Goal: Information Seeking & Learning: Check status

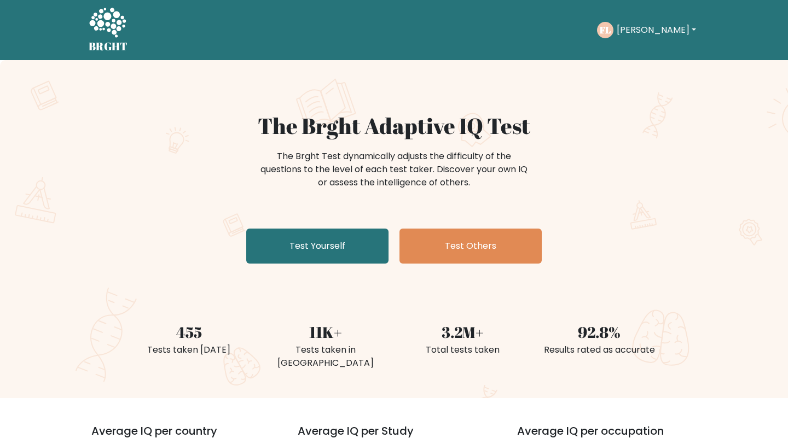
click at [635, 31] on button "[PERSON_NAME]" at bounding box center [657, 30] width 86 height 14
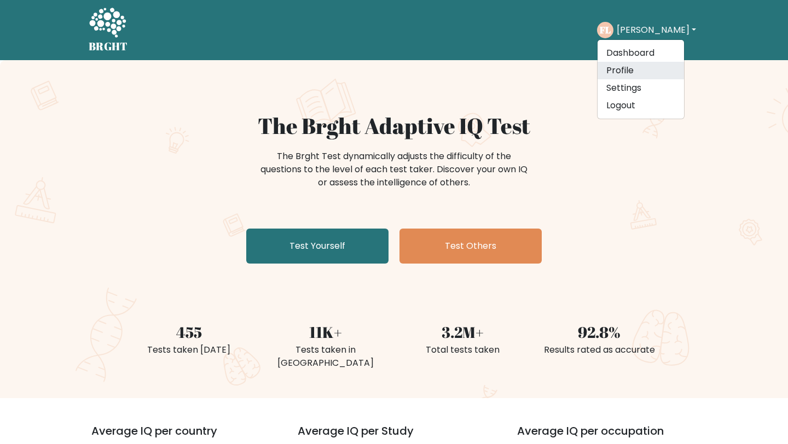
click at [629, 67] on link "Profile" at bounding box center [641, 71] width 86 height 18
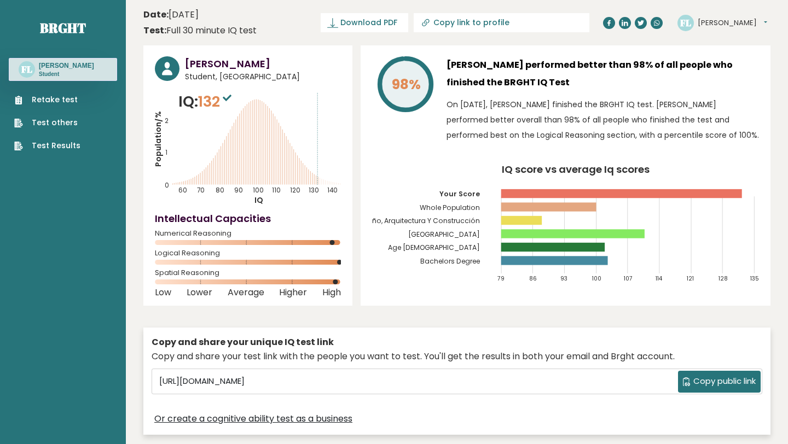
click at [70, 100] on link "Retake test" at bounding box center [47, 99] width 66 height 11
click at [52, 146] on link "Test Results" at bounding box center [47, 145] width 66 height 11
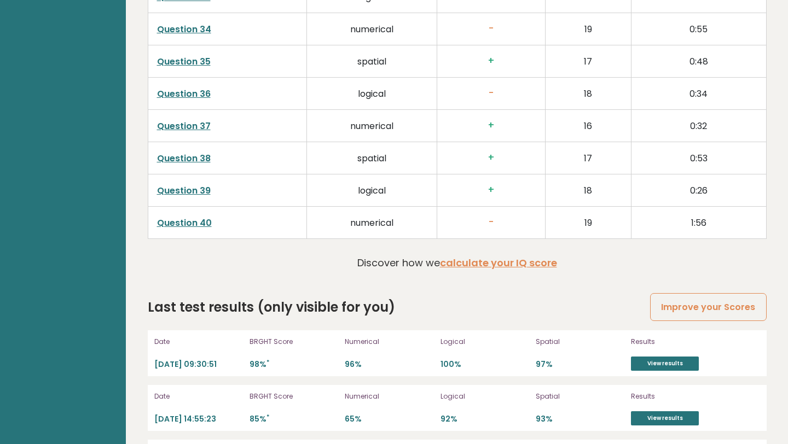
scroll to position [2977, 0]
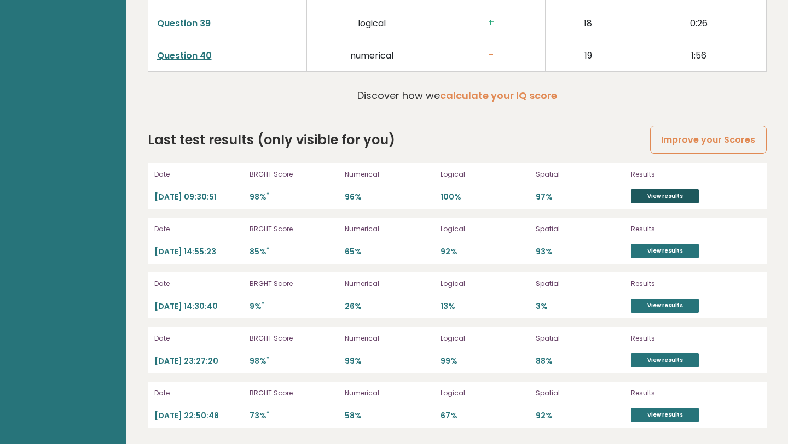
click at [682, 193] on link "View results" at bounding box center [665, 196] width 68 height 14
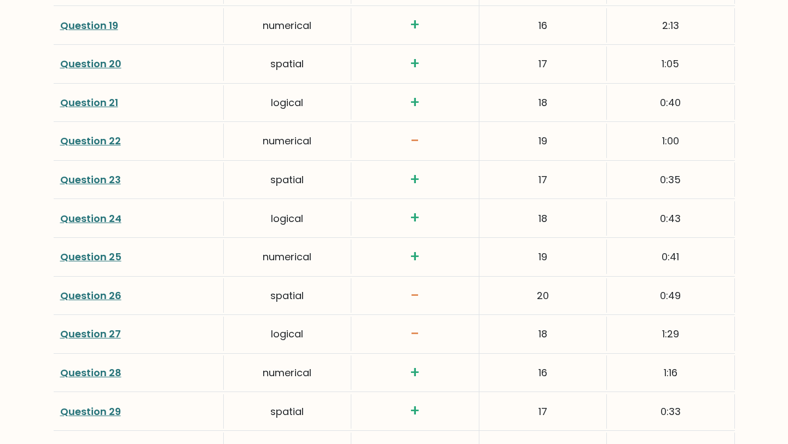
scroll to position [2313, 0]
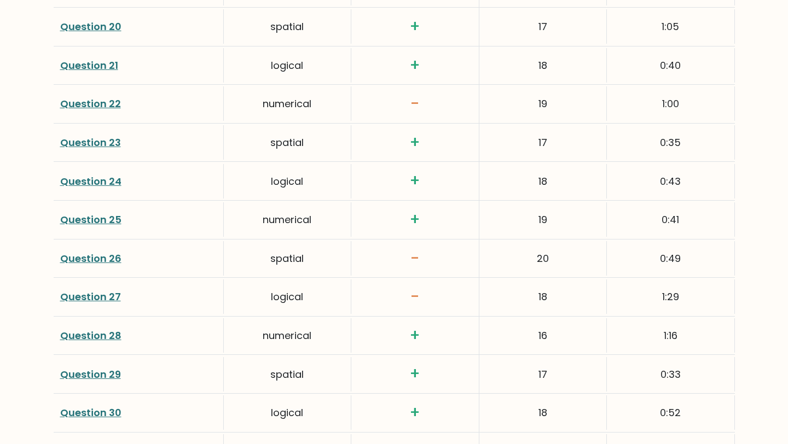
click at [109, 258] on link "Question 26" at bounding box center [90, 259] width 61 height 14
click at [88, 296] on link "Question 27" at bounding box center [90, 297] width 61 height 14
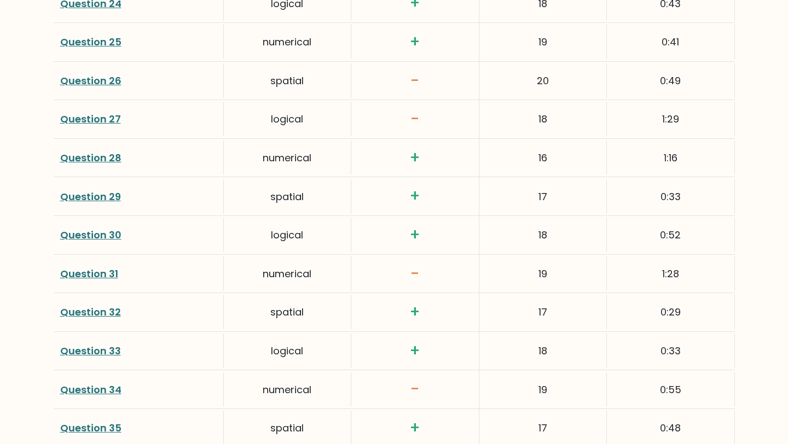
scroll to position [2493, 0]
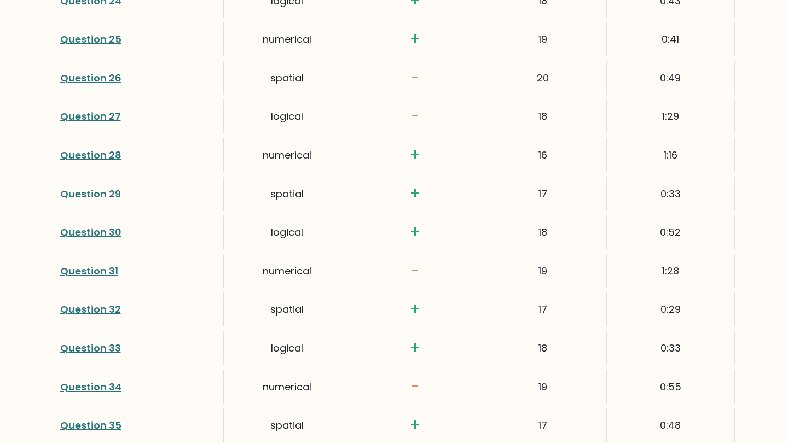
click at [78, 270] on link "Question 31" at bounding box center [89, 271] width 58 height 14
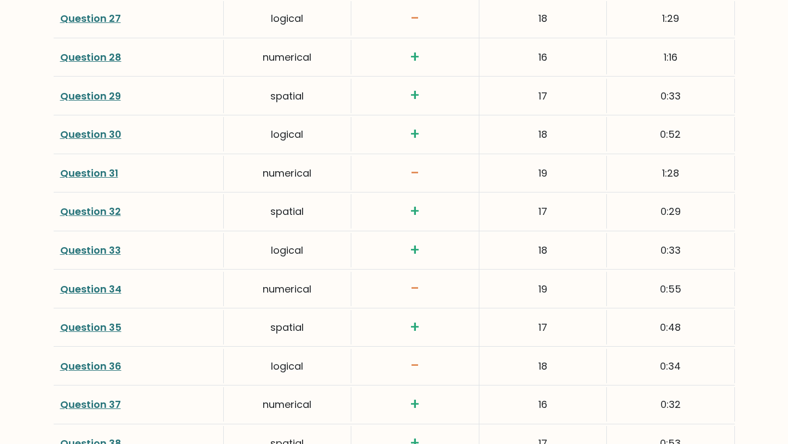
scroll to position [2593, 0]
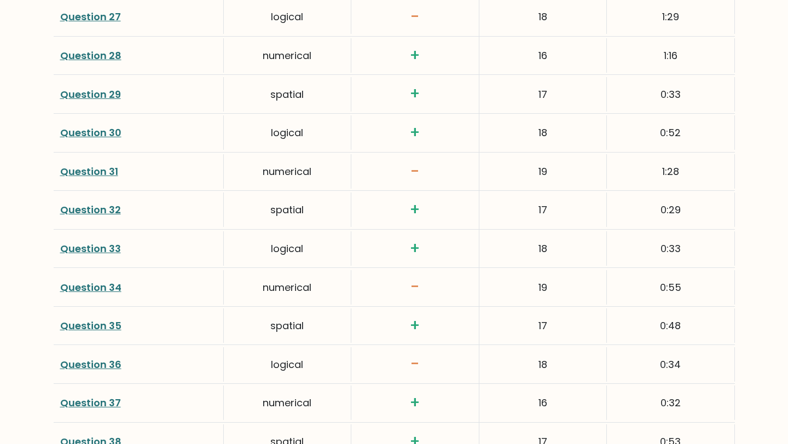
click at [95, 288] on link "Question 34" at bounding box center [90, 288] width 61 height 14
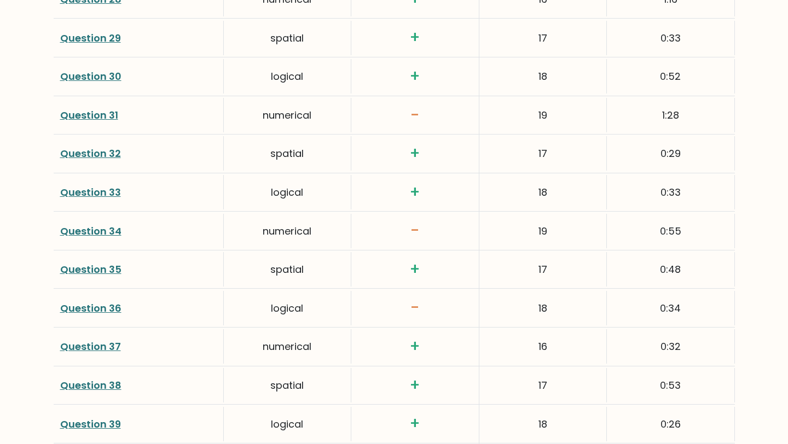
scroll to position [2663, 0]
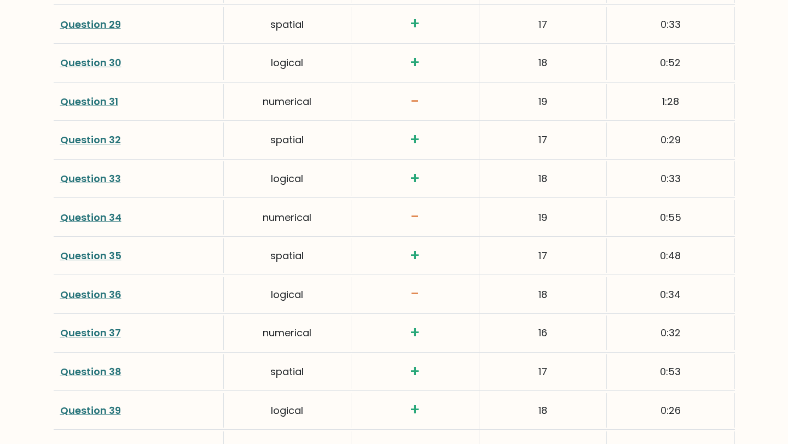
click at [111, 294] on link "Question 36" at bounding box center [90, 295] width 61 height 14
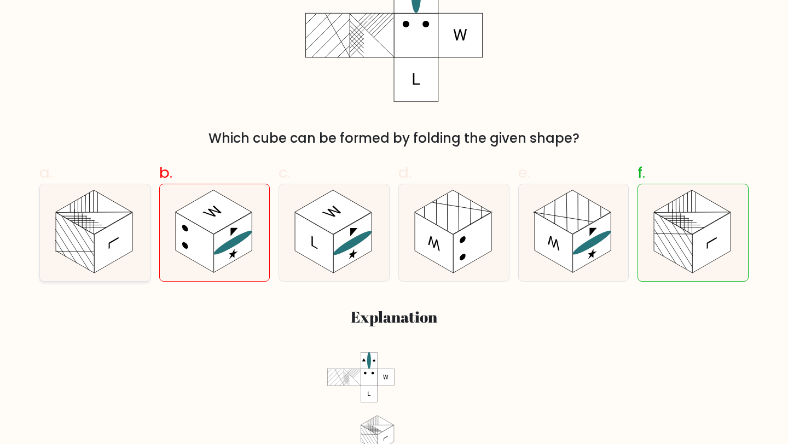
scroll to position [280, 0]
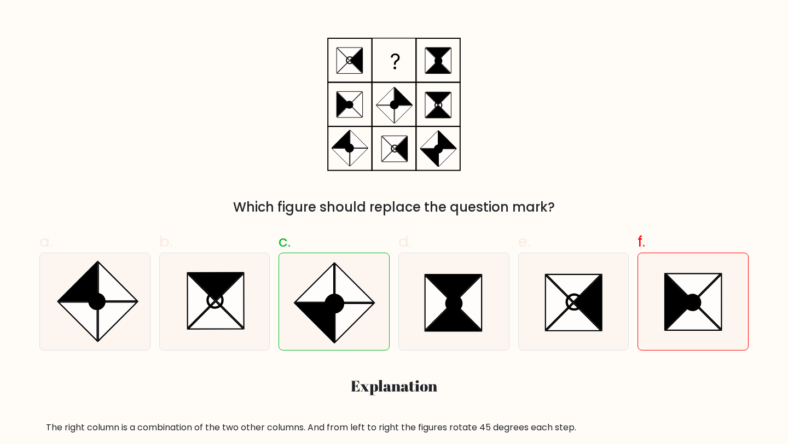
scroll to position [186, 0]
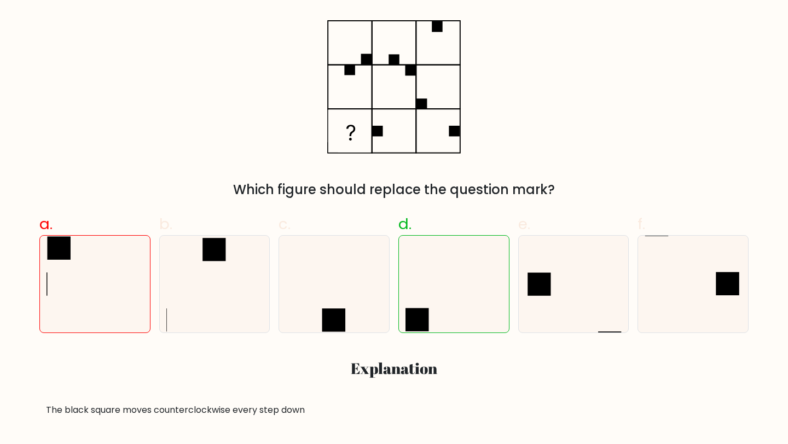
scroll to position [199, 0]
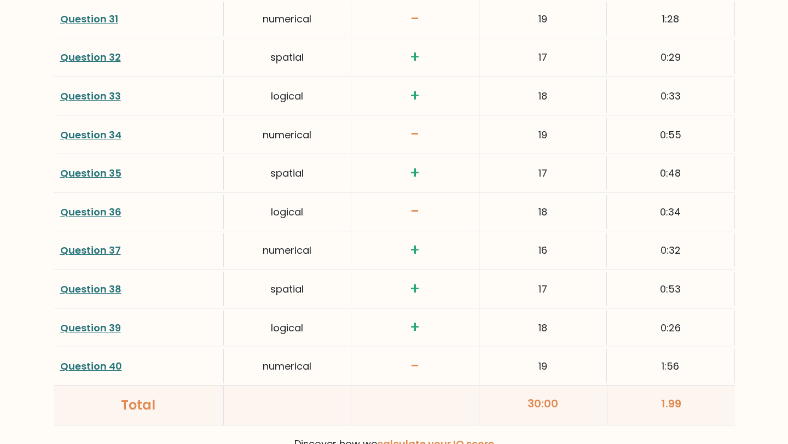
scroll to position [2764, 0]
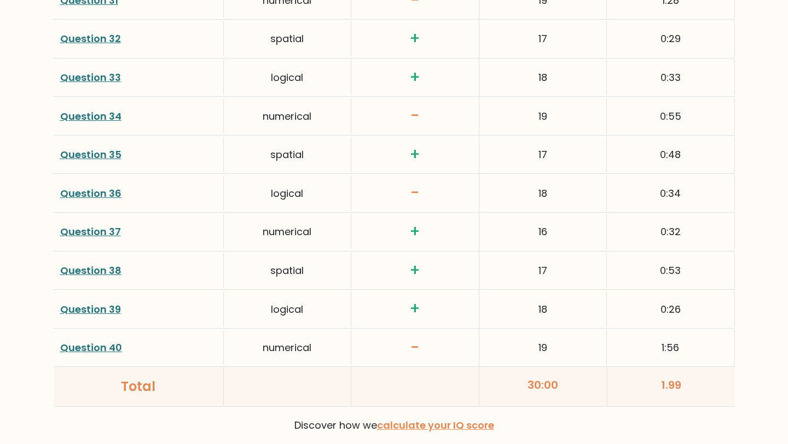
click at [94, 191] on link "Question 36" at bounding box center [90, 194] width 61 height 14
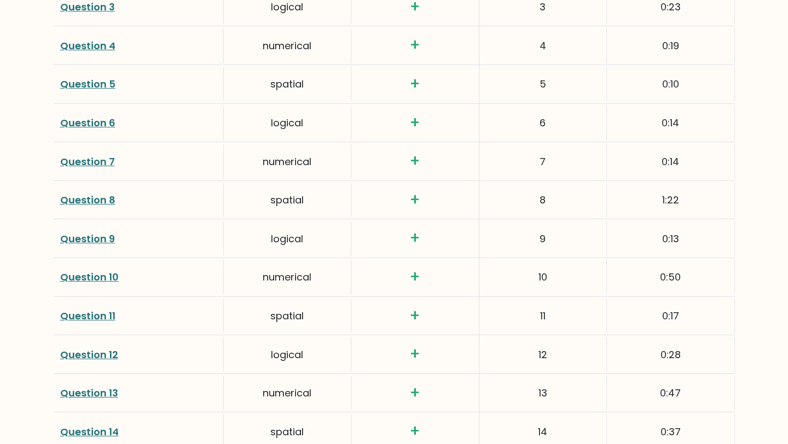
scroll to position [2051, 0]
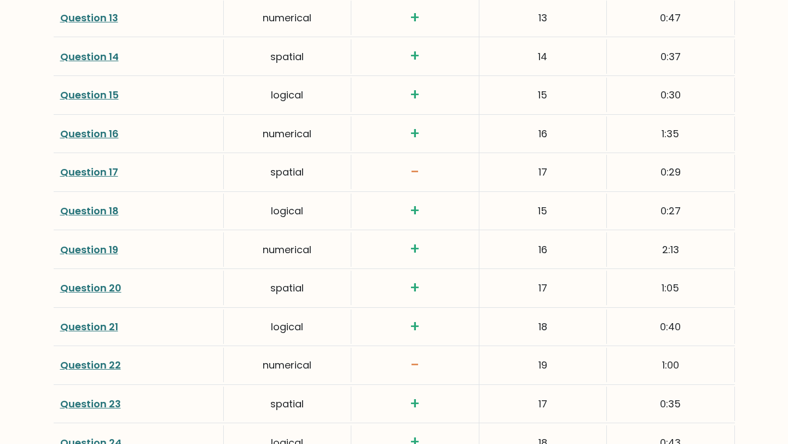
click at [63, 251] on link "Question 19" at bounding box center [89, 250] width 58 height 14
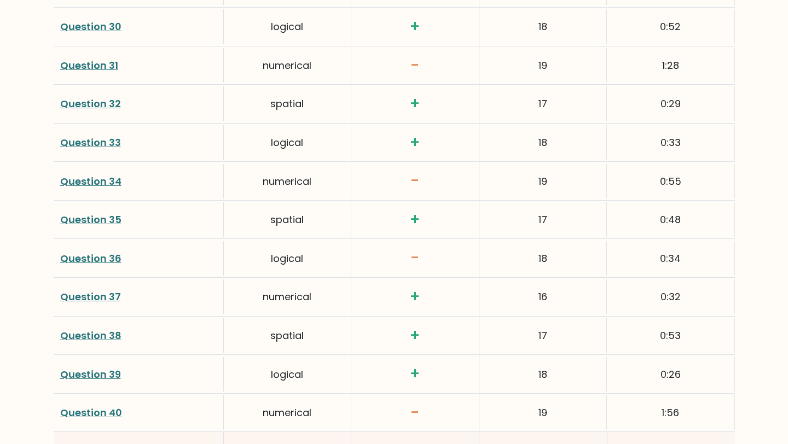
scroll to position [2737, 0]
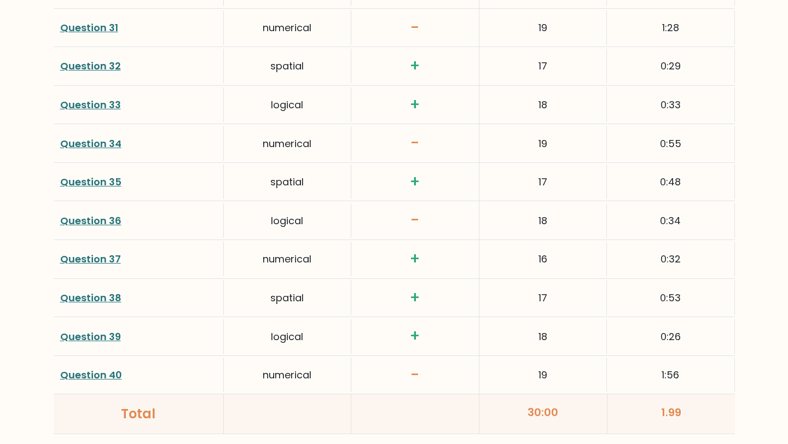
click at [103, 338] on link "Question 39" at bounding box center [90, 337] width 61 height 14
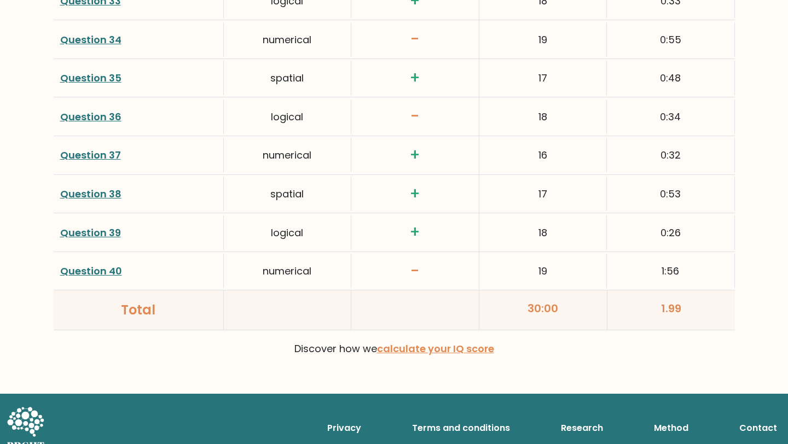
scroll to position [2857, 0]
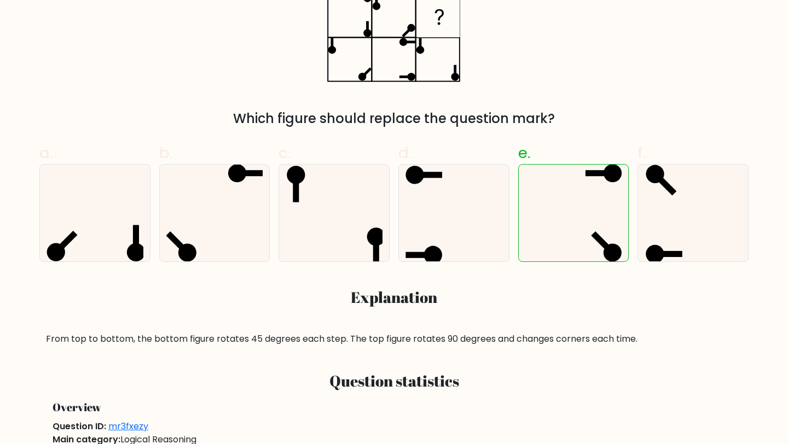
scroll to position [304, 0]
